Goal: Task Accomplishment & Management: Use online tool/utility

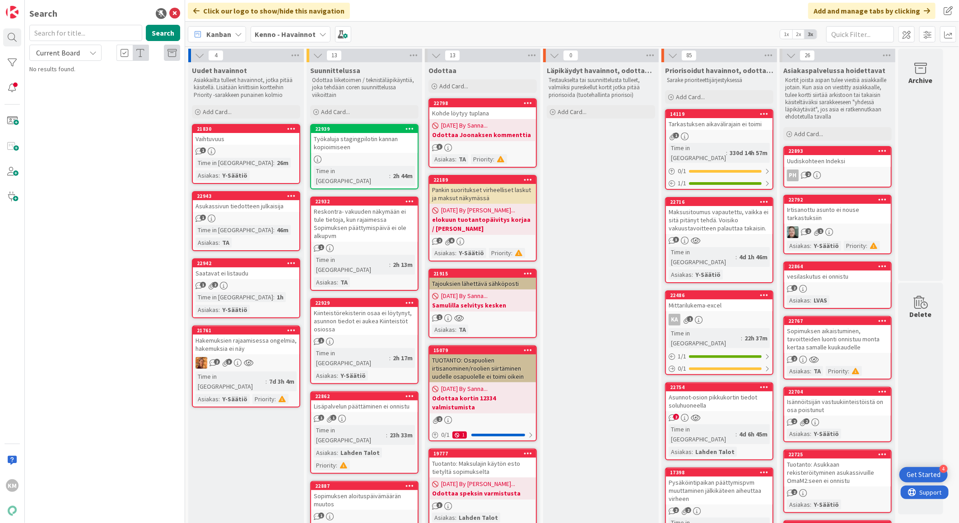
click at [264, 144] on link "21830 Vaihtuvuus 1 Time in [GEOGRAPHIC_DATA] : 26m Asiakas : Y-Säätiö" at bounding box center [246, 154] width 108 height 60
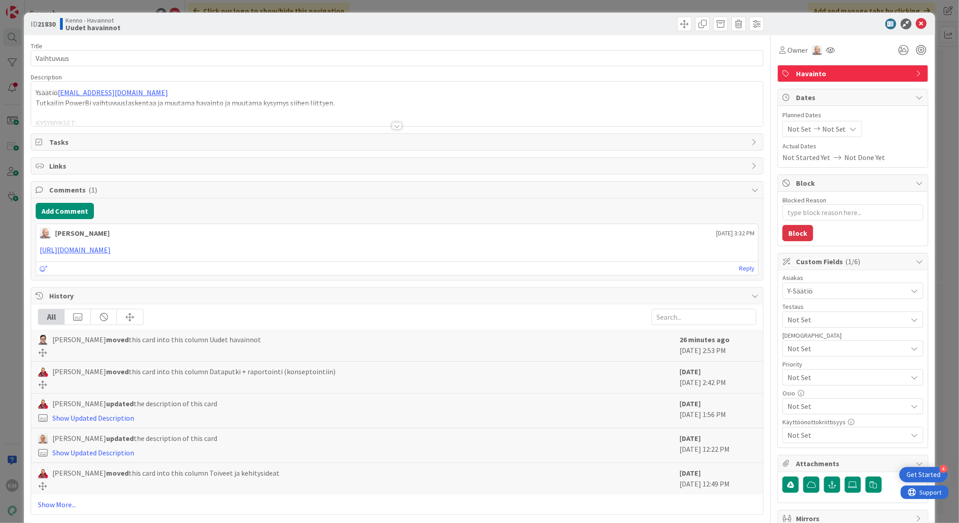
type textarea "x"
click at [394, 128] on div at bounding box center [397, 125] width 10 height 7
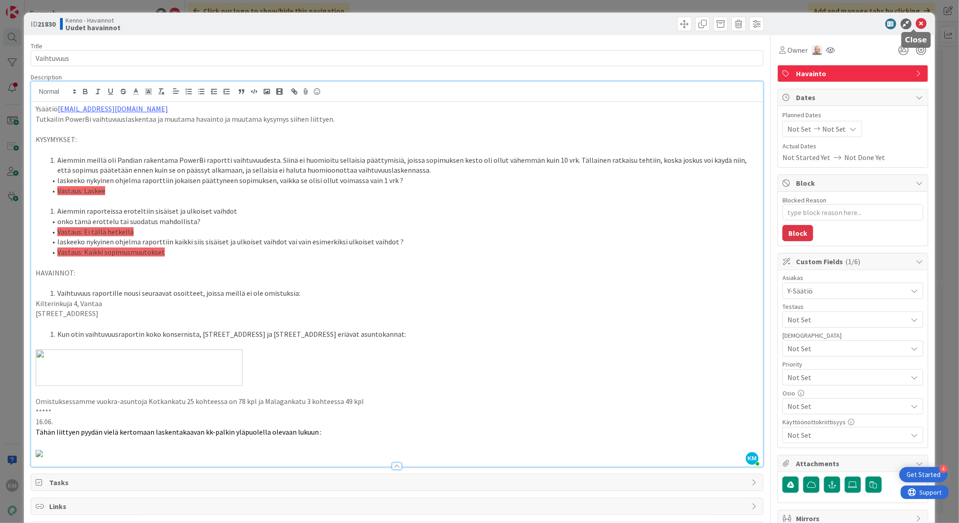
click at [916, 24] on icon at bounding box center [921, 24] width 11 height 11
